Goal: Information Seeking & Learning: Learn about a topic

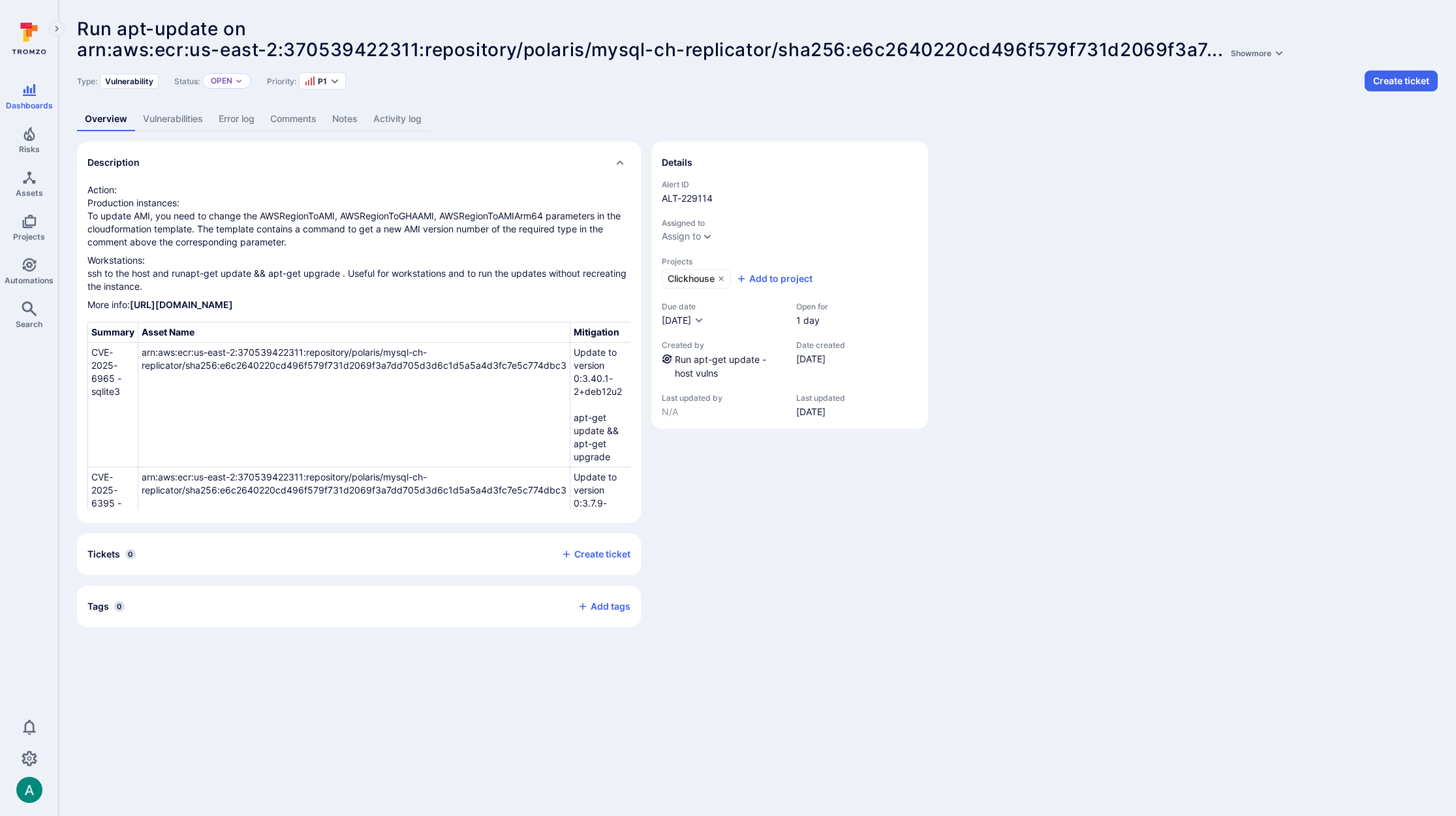
click at [158, 126] on link "Vulnerabilities" at bounding box center [173, 119] width 76 height 24
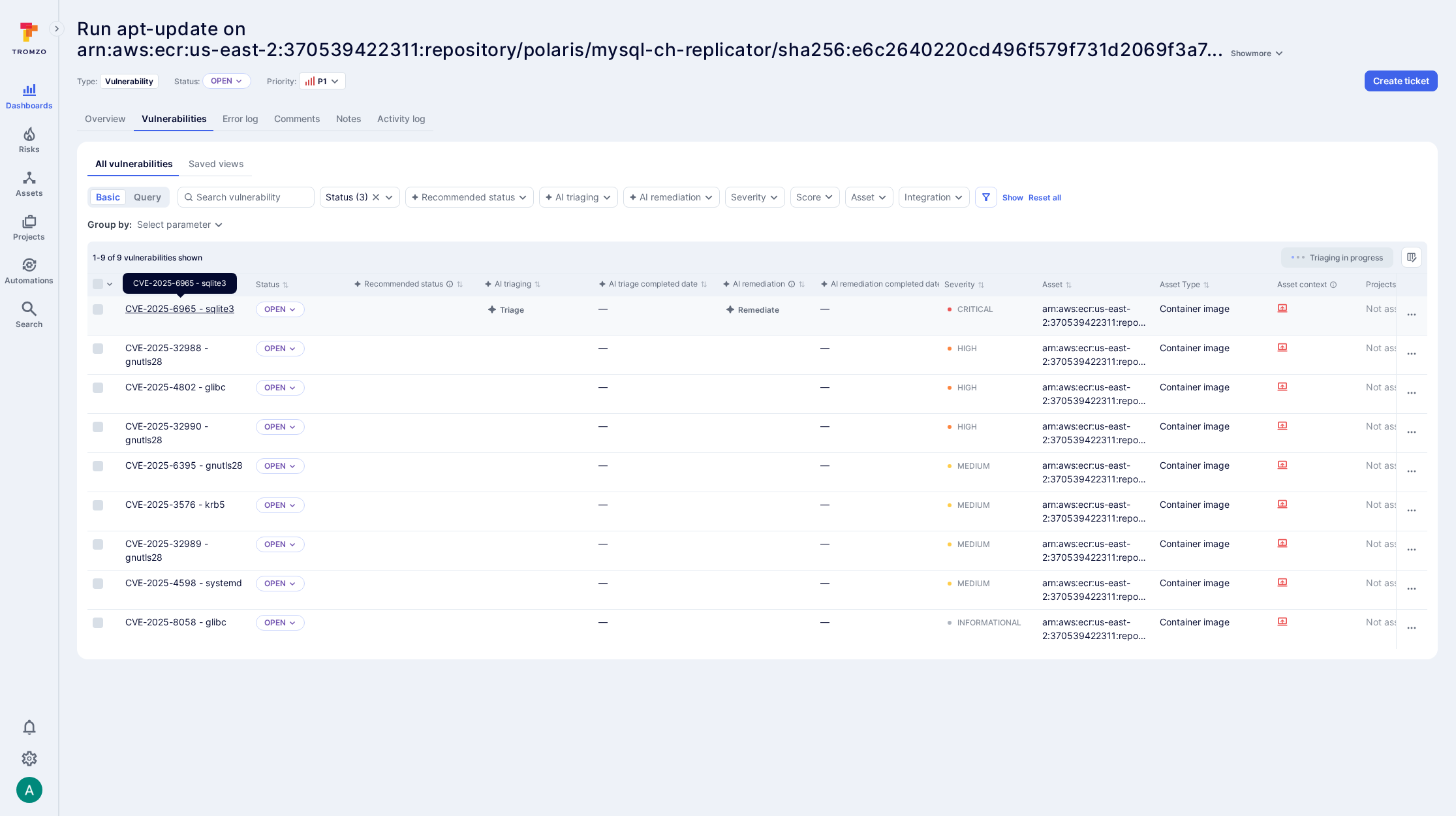
click at [161, 308] on link "CVE-2025-6965 - sqlite3" at bounding box center [179, 308] width 109 height 11
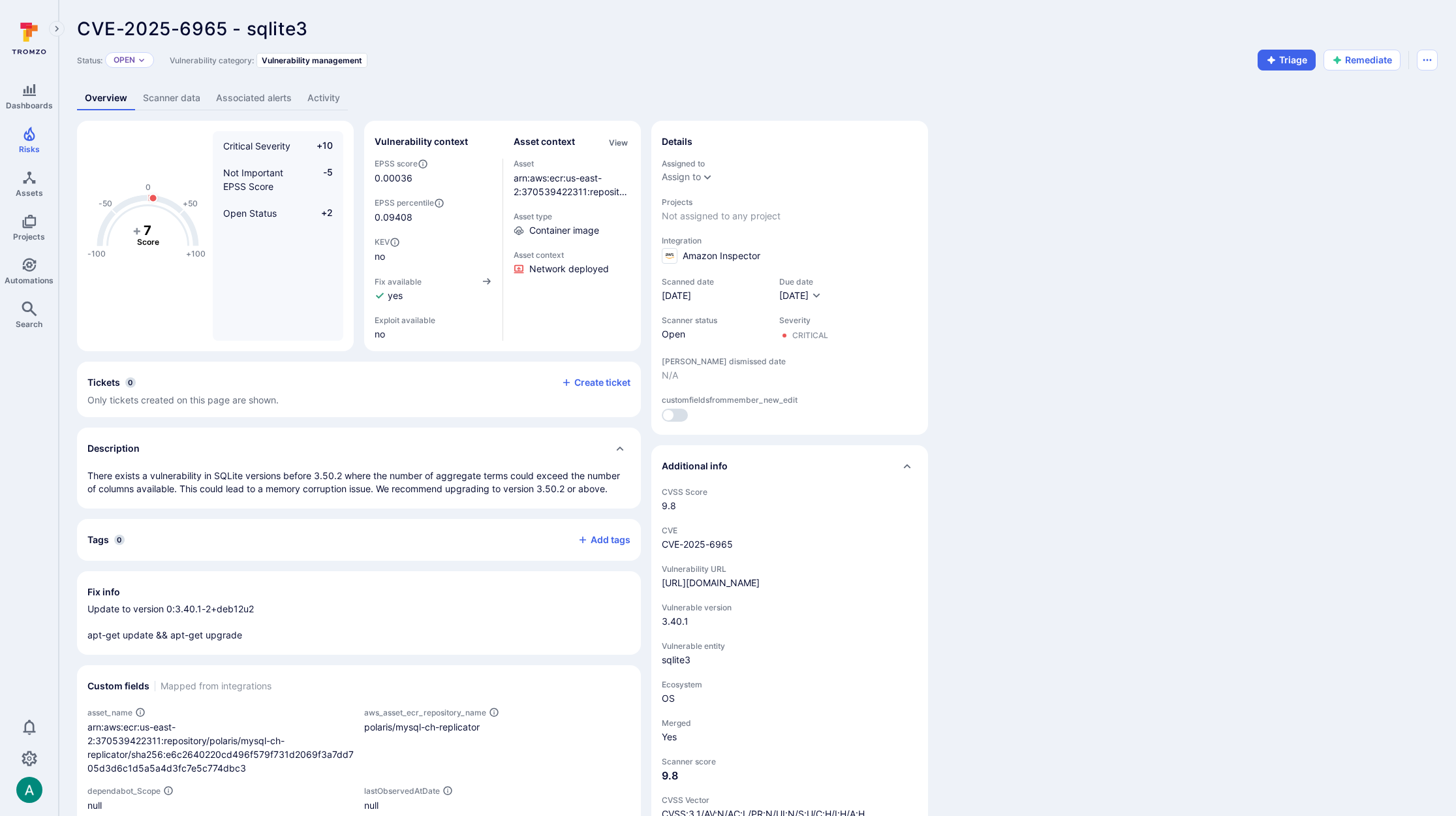
click at [163, 94] on link "Scanner data" at bounding box center [172, 98] width 73 height 24
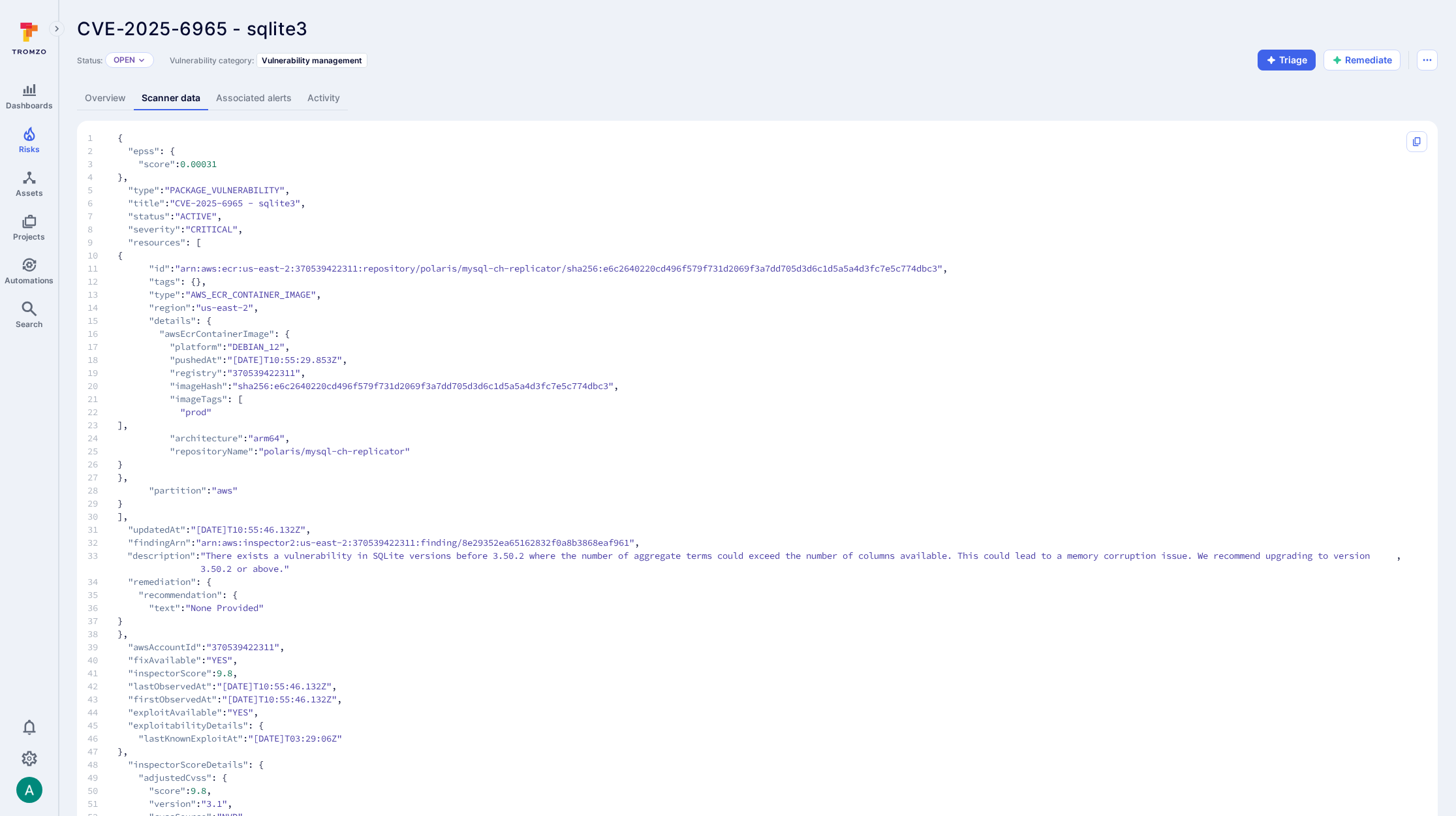
click at [110, 104] on link "Overview" at bounding box center [105, 98] width 57 height 24
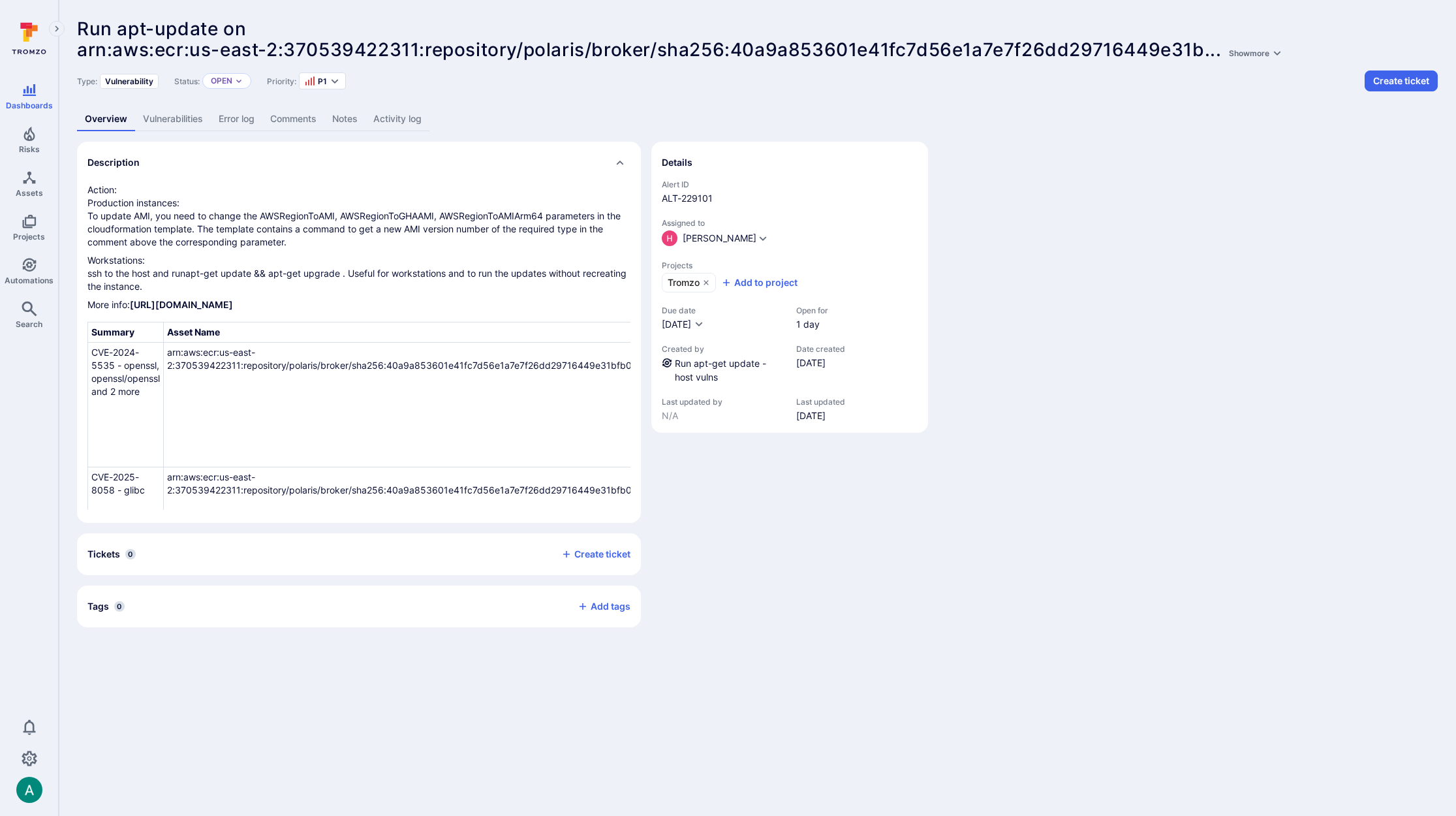
click at [157, 119] on link "Vulnerabilities" at bounding box center [173, 119] width 76 height 24
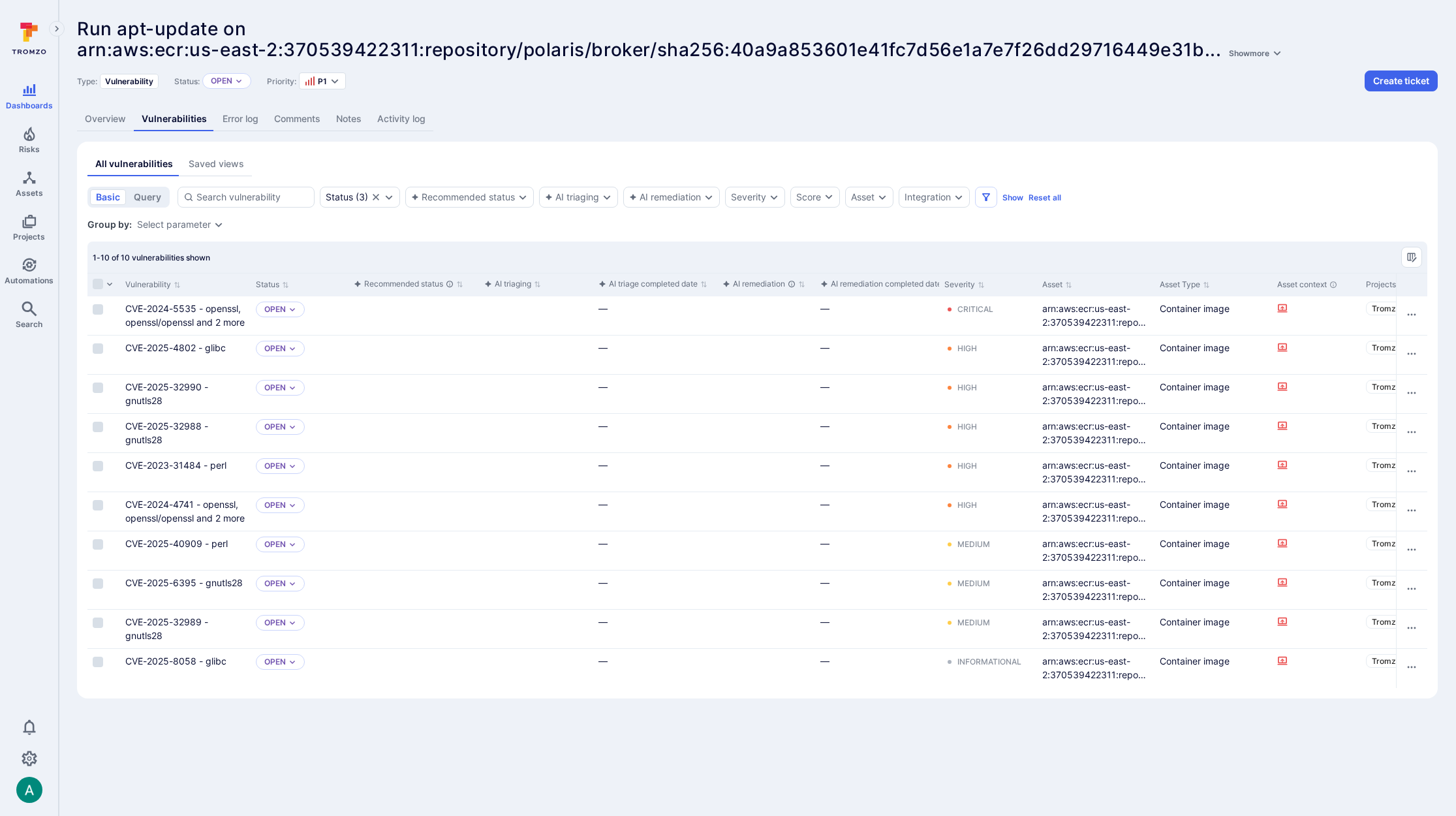
click at [115, 119] on link "Overview" at bounding box center [105, 119] width 57 height 24
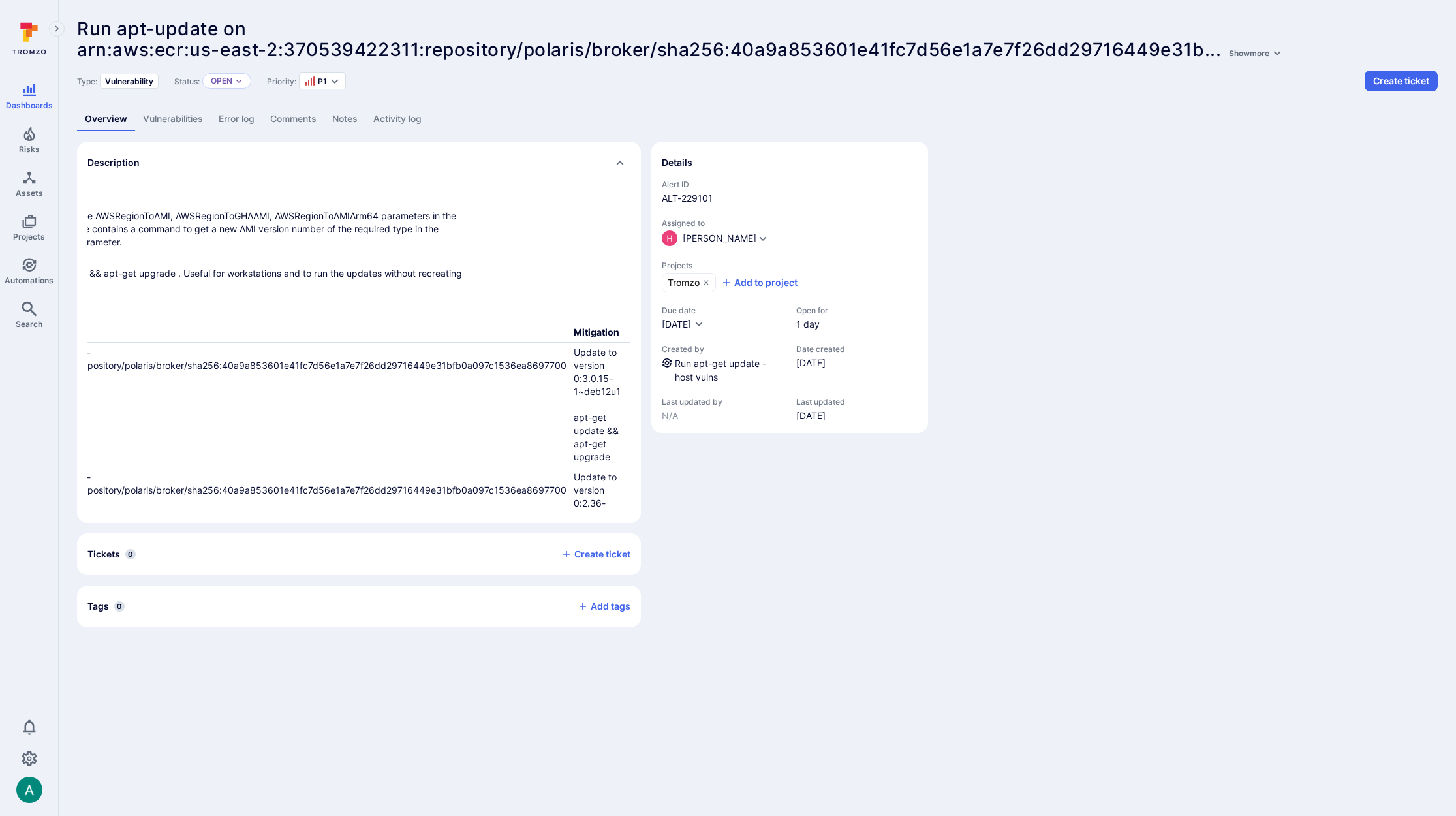
scroll to position [0, 163]
click at [159, 117] on link "Vulnerabilities" at bounding box center [173, 119] width 76 height 24
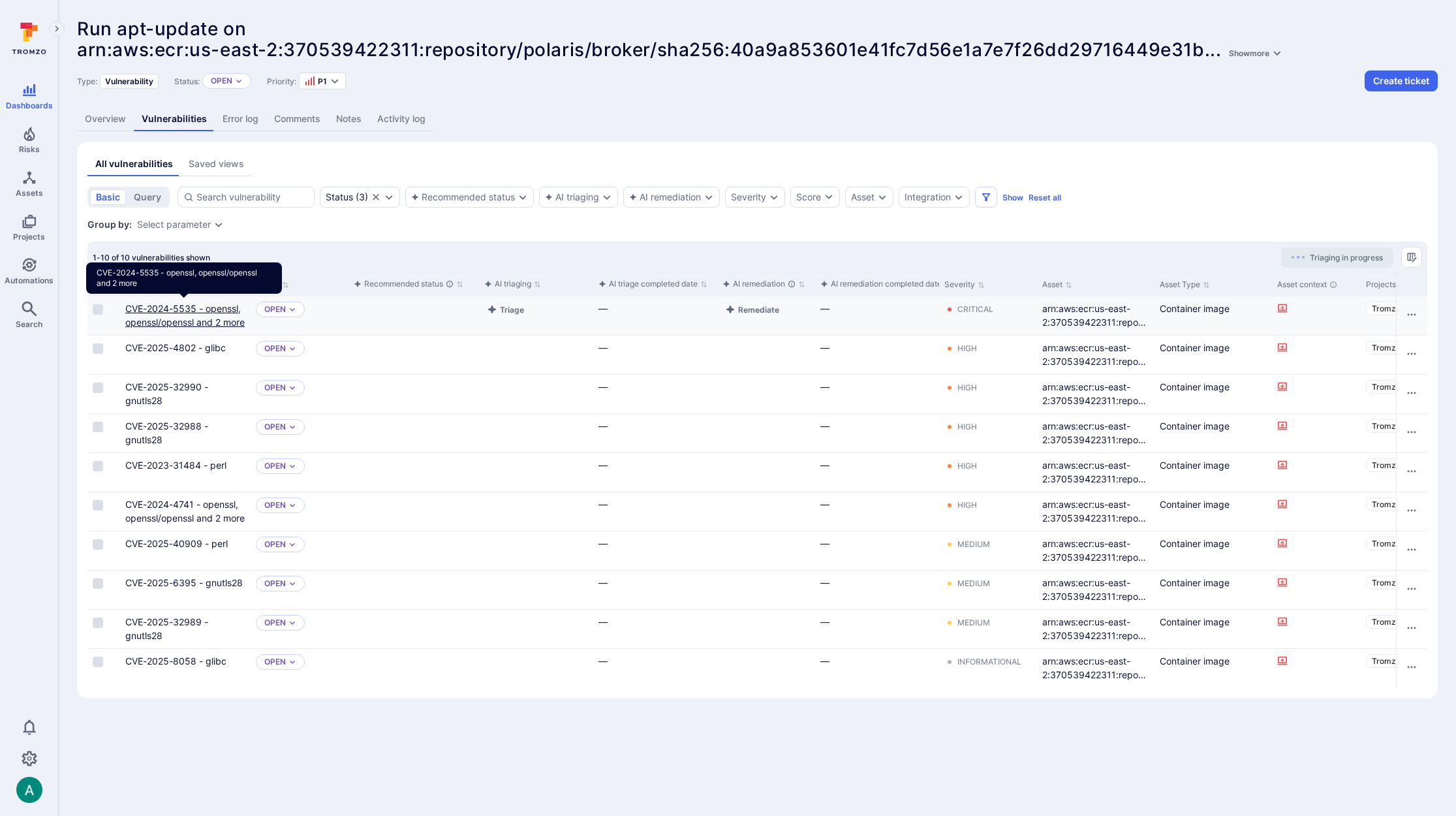
click at [192, 323] on link "CVE-2024-5535 - openssl, openssl/openssl and 2 more" at bounding box center [185, 315] width 119 height 25
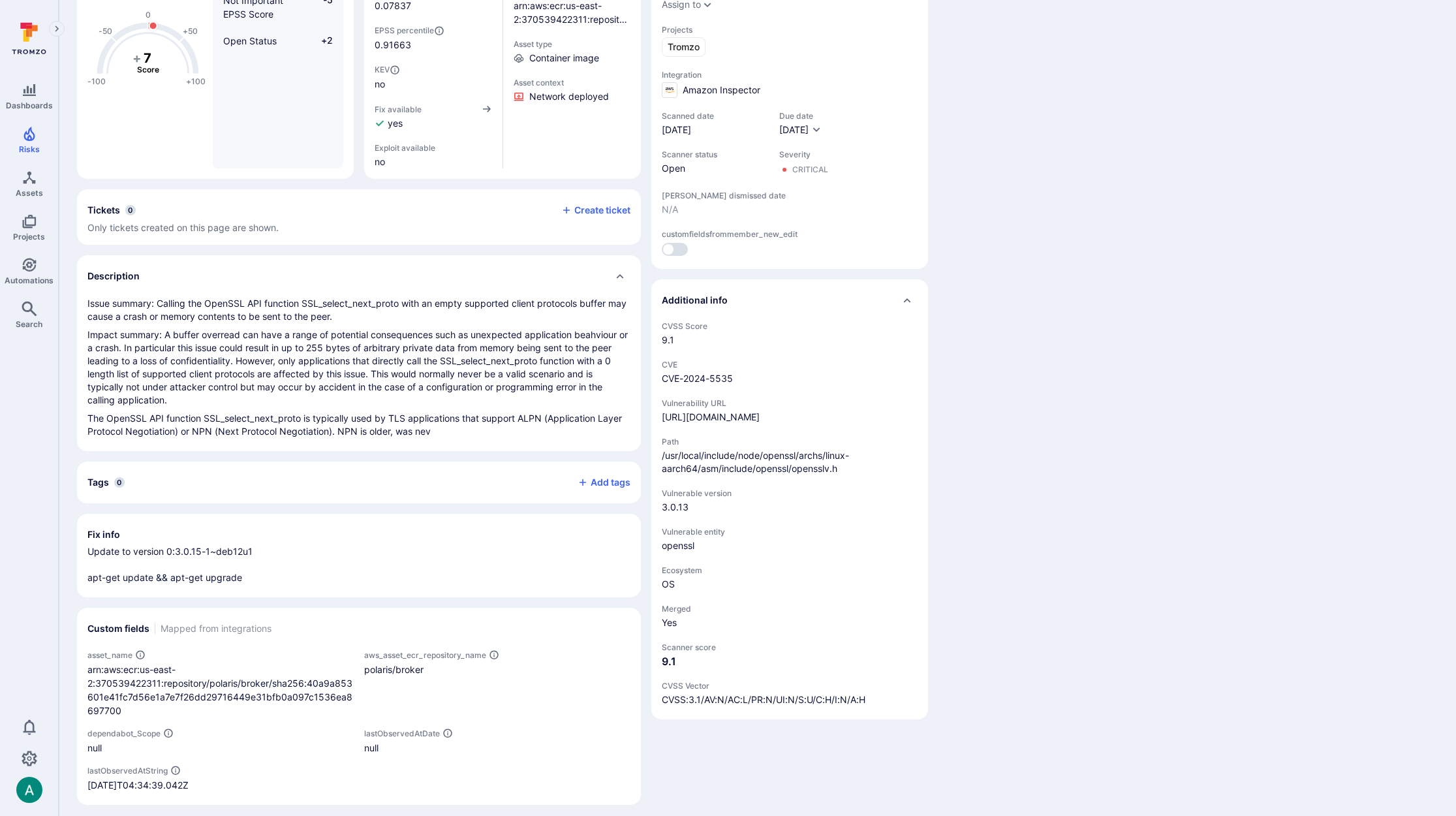
scroll to position [173, 0]
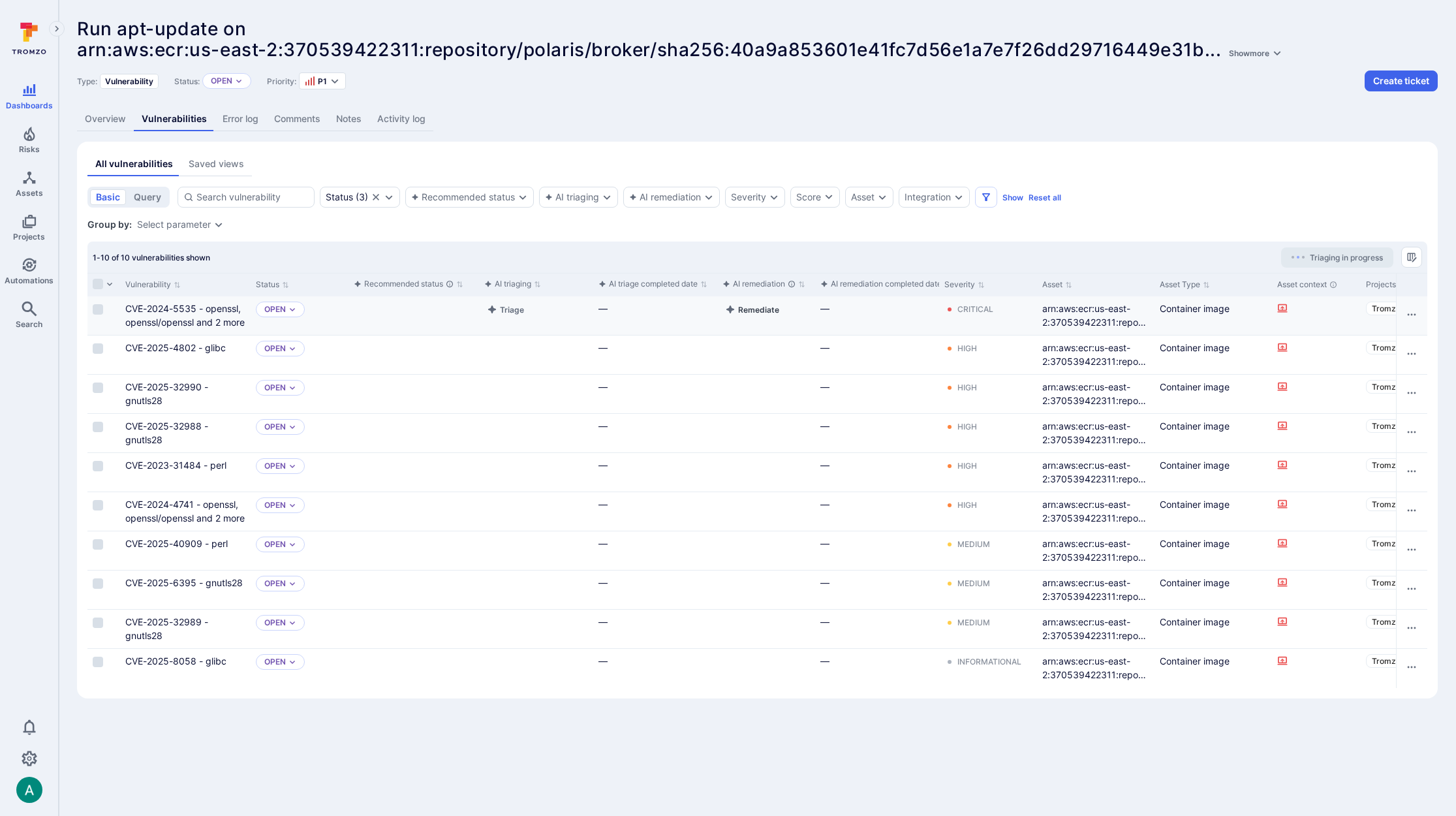
click at [745, 313] on button "Remediate" at bounding box center [752, 309] width 59 height 15
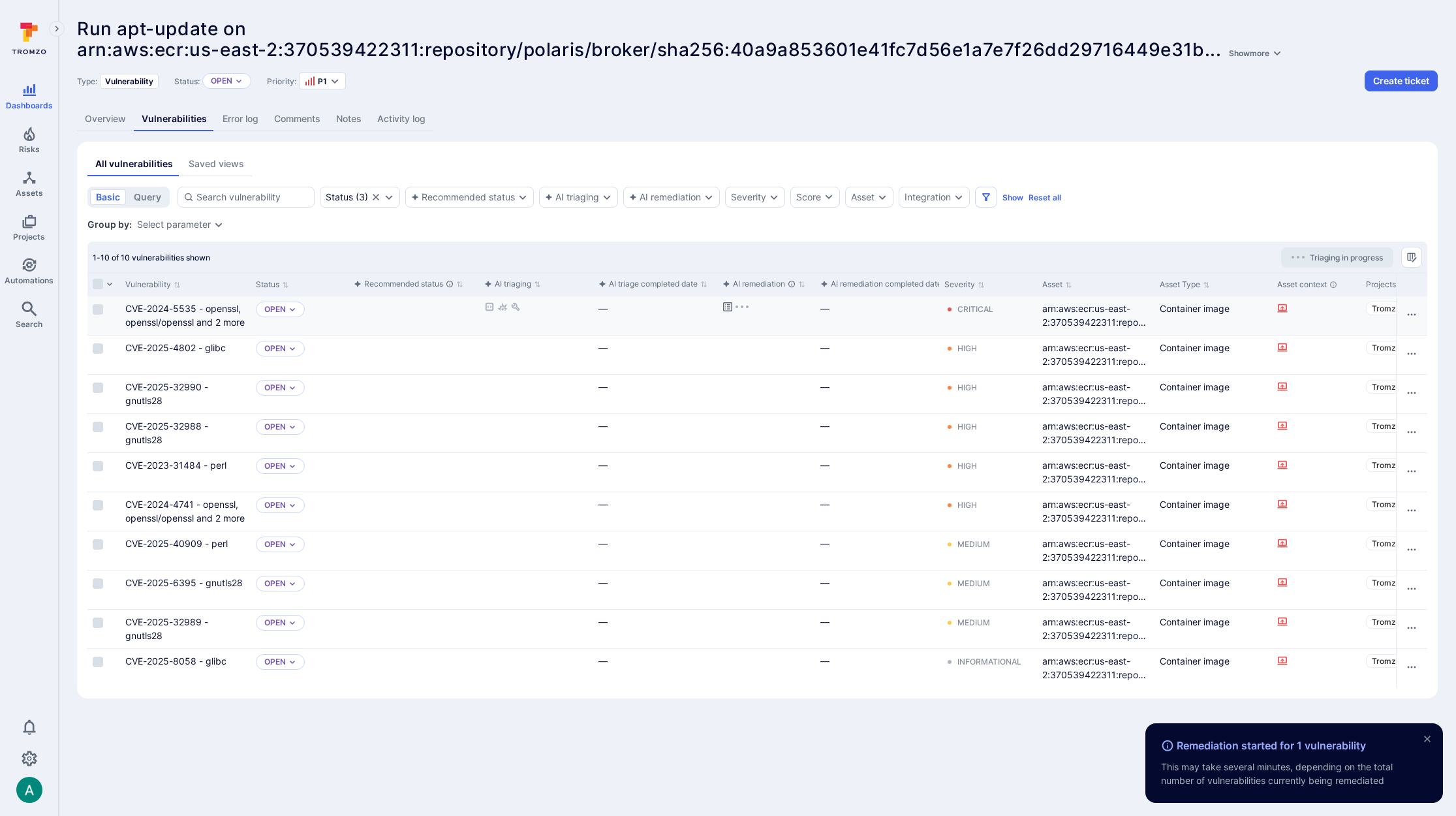
scroll to position [0, 5]
